Goal: Information Seeking & Learning: Learn about a topic

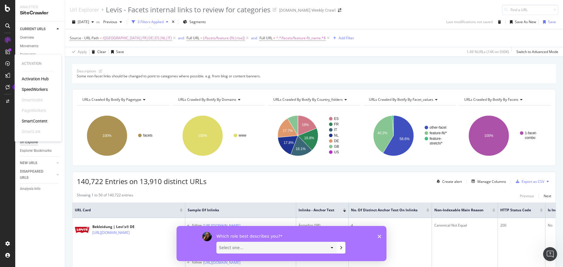
click at [34, 87] on div "SpeedWorkers" at bounding box center [35, 90] width 26 height 6
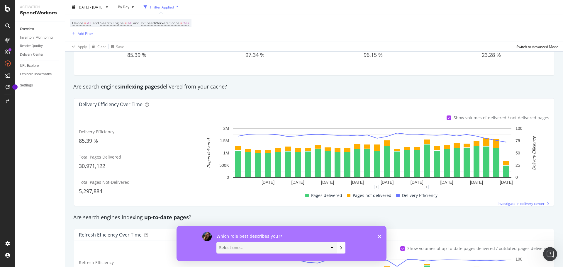
scroll to position [88, 0]
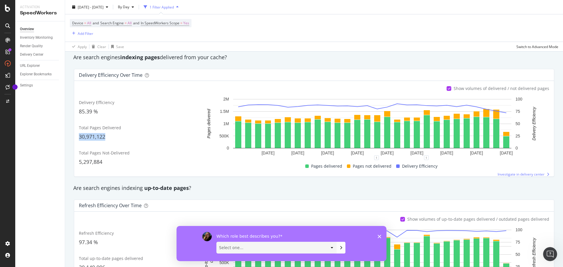
drag, startPoint x: 80, startPoint y: 136, endPoint x: 105, endPoint y: 136, distance: 25.5
click at [105, 136] on span "30,971,122" at bounding box center [92, 136] width 26 height 7
copy span "30,971,122"
